Goal: Check status: Check status

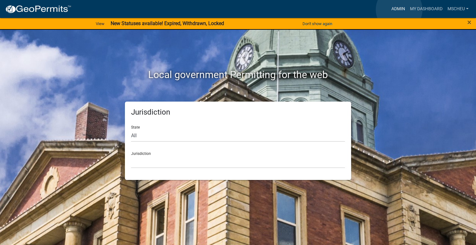
click at [399, 10] on link "Admin" at bounding box center [398, 9] width 19 height 12
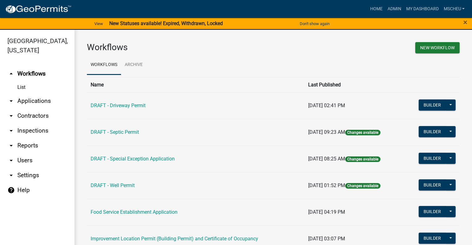
click at [27, 102] on link "arrow_drop_down Applications" at bounding box center [37, 101] width 74 height 15
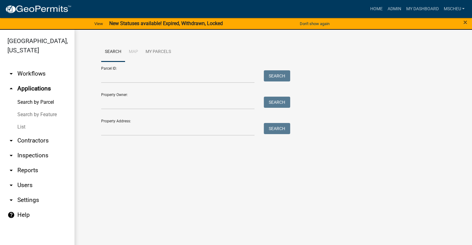
click at [29, 126] on link "List" at bounding box center [37, 127] width 74 height 12
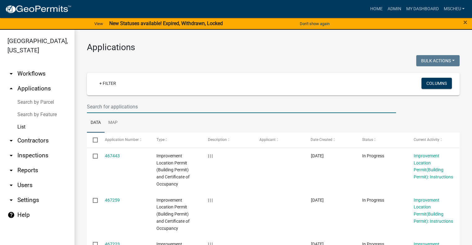
click at [146, 106] on input "text" at bounding box center [241, 106] width 309 height 13
type input "[PERSON_NAME]"
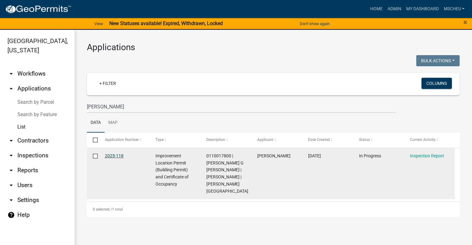
click at [110, 156] on link "2025-118" at bounding box center [114, 155] width 19 height 5
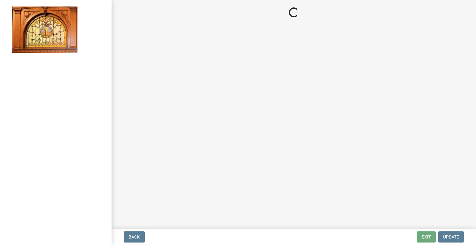
select select "62bb873c-c571-4454-ac8a-8c216551e2a3"
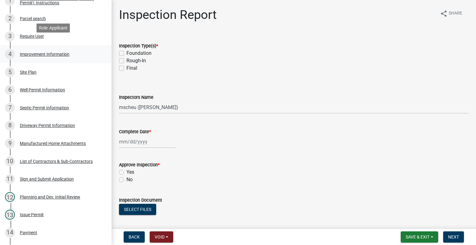
scroll to position [155, 0]
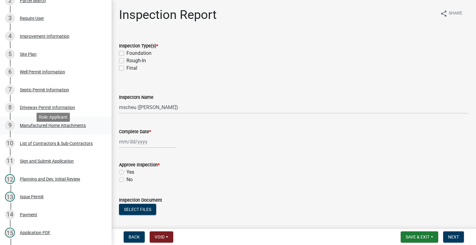
click at [55, 128] on div "Manufactured Home Attachments" at bounding box center [53, 125] width 66 height 4
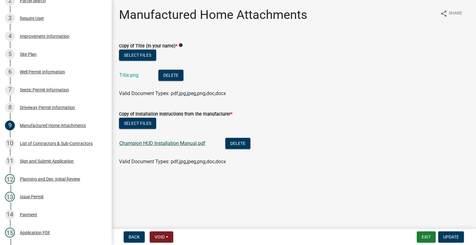
click at [161, 145] on link "Champion HUD Installation Manual.pdf" at bounding box center [162, 143] width 86 height 6
